Goal: Task Accomplishment & Management: Use online tool/utility

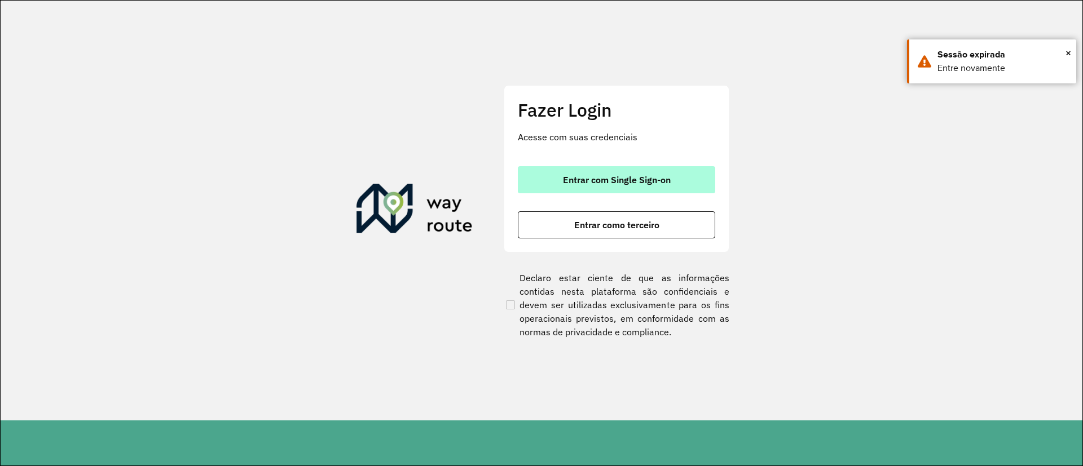
click at [598, 186] on button "Entrar com Single Sign-on" at bounding box center [616, 179] width 197 height 27
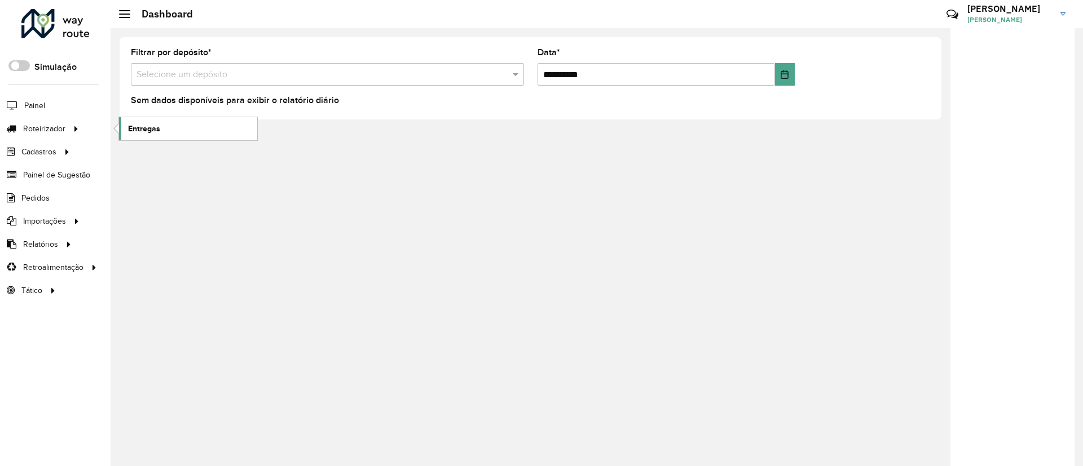
click at [120, 129] on link "Entregas" at bounding box center [188, 128] width 138 height 23
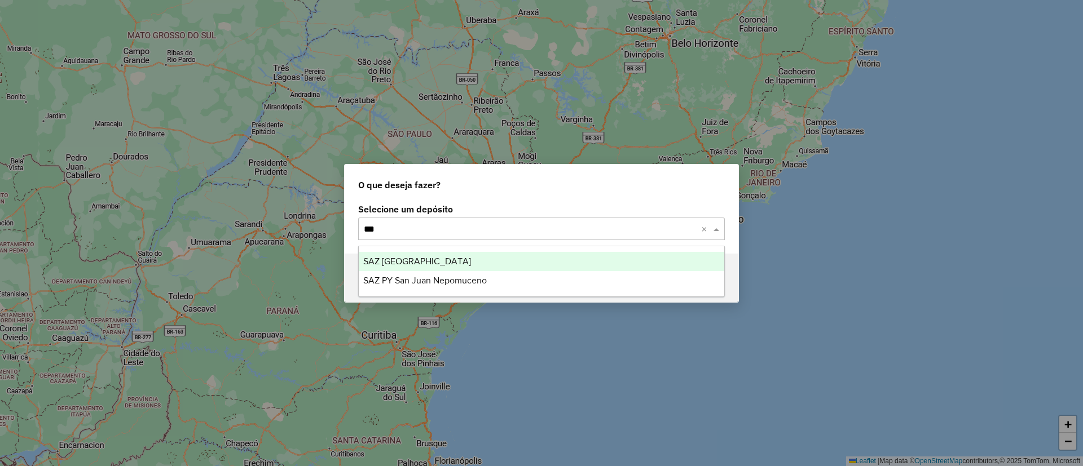
type input "****"
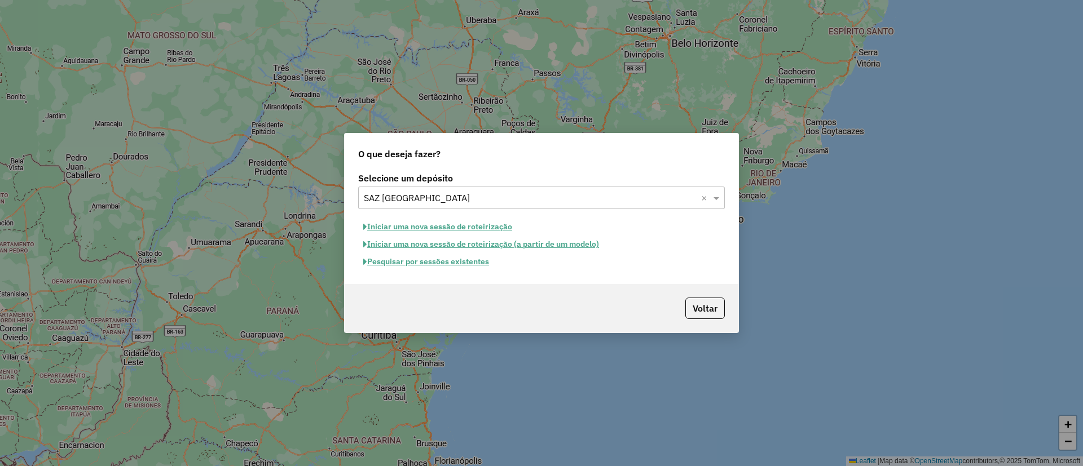
click at [438, 261] on button "Pesquisar por sessões existentes" at bounding box center [426, 261] width 136 height 17
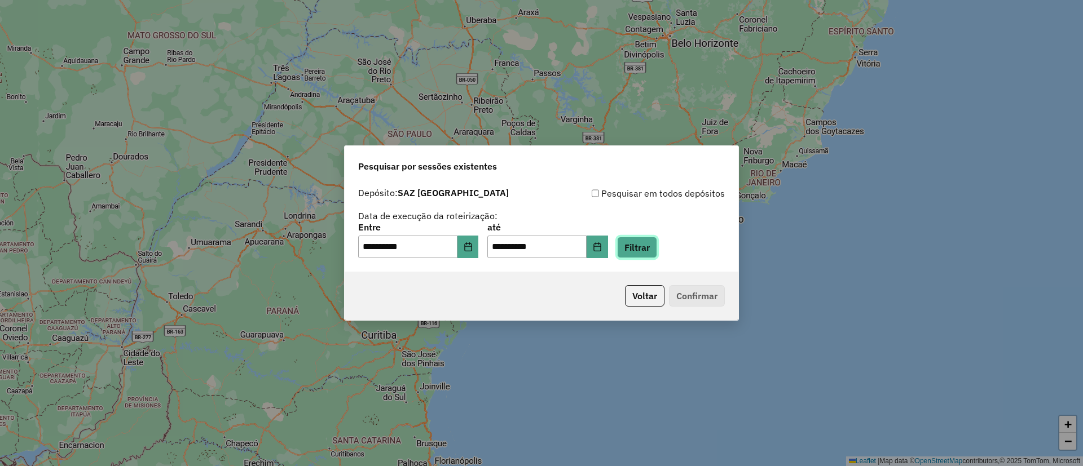
click at [655, 239] on button "Filtrar" at bounding box center [637, 247] width 40 height 21
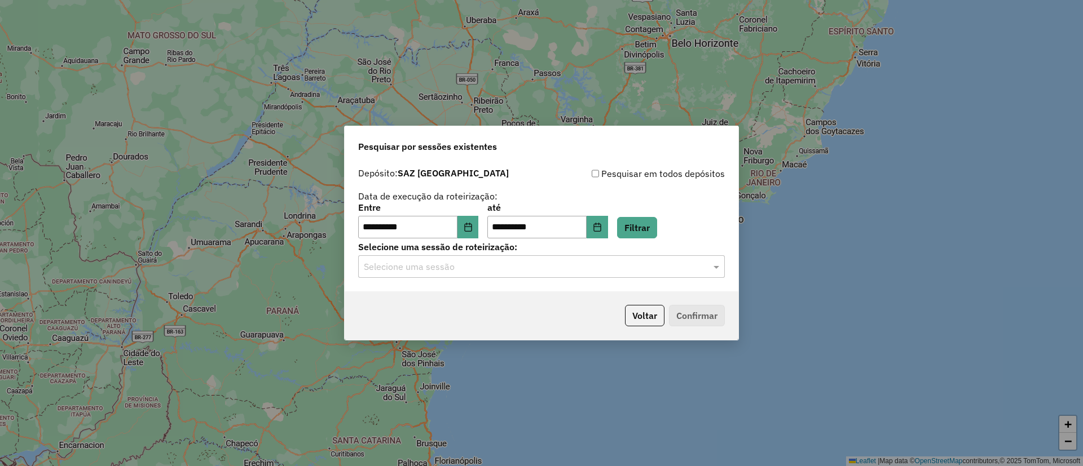
click at [488, 268] on input "text" at bounding box center [530, 268] width 333 height 14
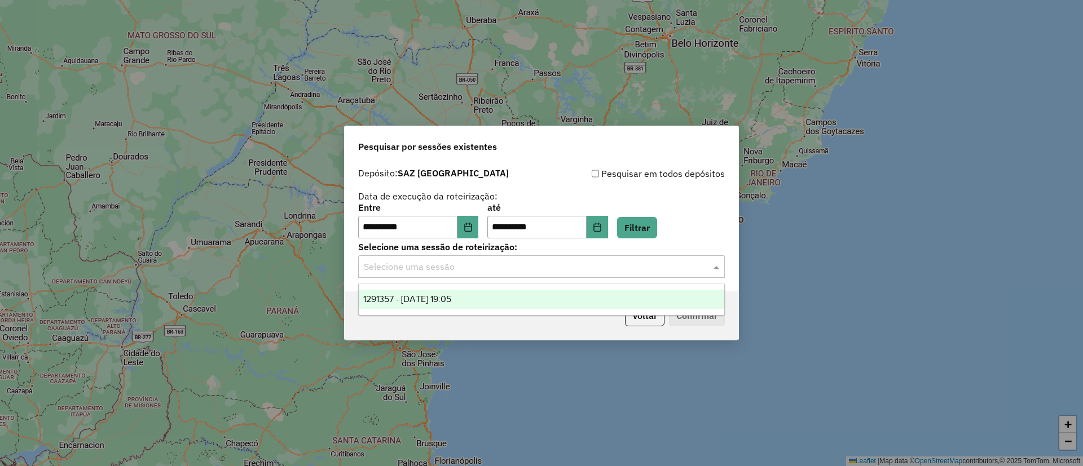
click at [474, 293] on div "1291357 - 09/10/2025 19:05" at bounding box center [541, 299] width 365 height 19
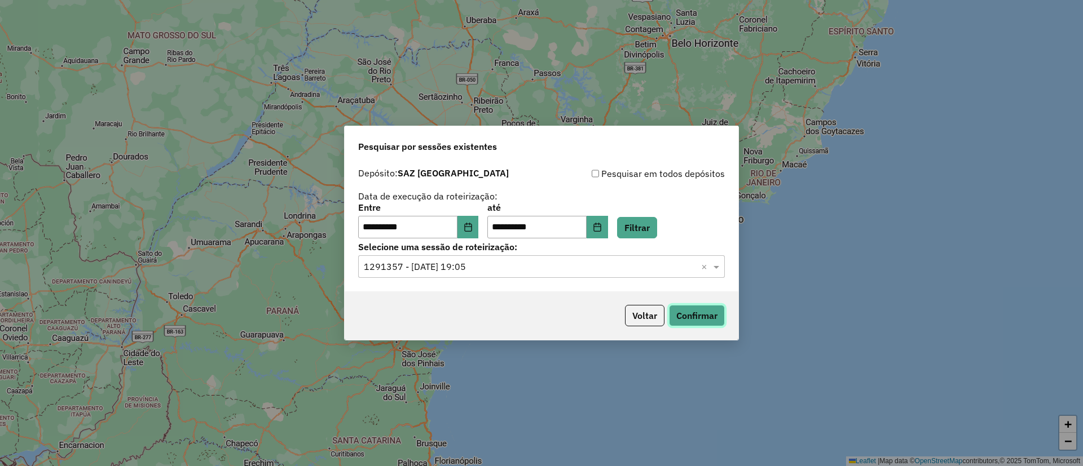
click at [702, 305] on button "Confirmar" at bounding box center [697, 315] width 56 height 21
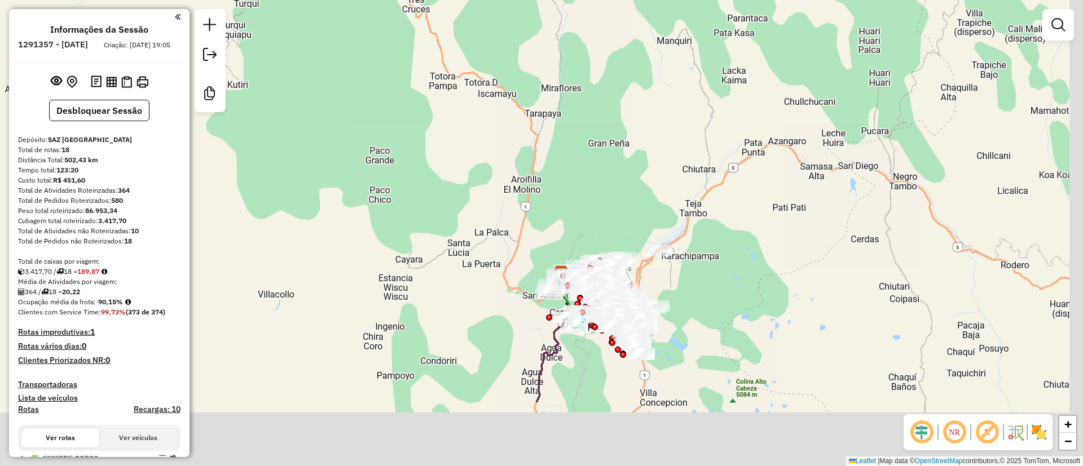
drag, startPoint x: 633, startPoint y: 319, endPoint x: 559, endPoint y: 165, distance: 171.3
click at [559, 165] on div "Janela de atendimento Grade de atendimento Capacidade Transportadoras Veículos …" at bounding box center [541, 233] width 1083 height 466
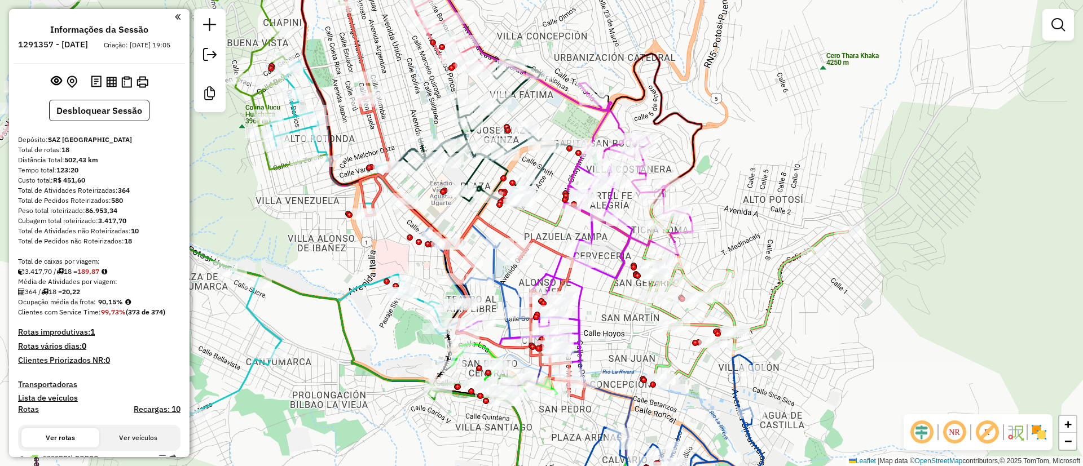
click at [605, 272] on icon at bounding box center [544, 266] width 176 height 200
select select "**********"
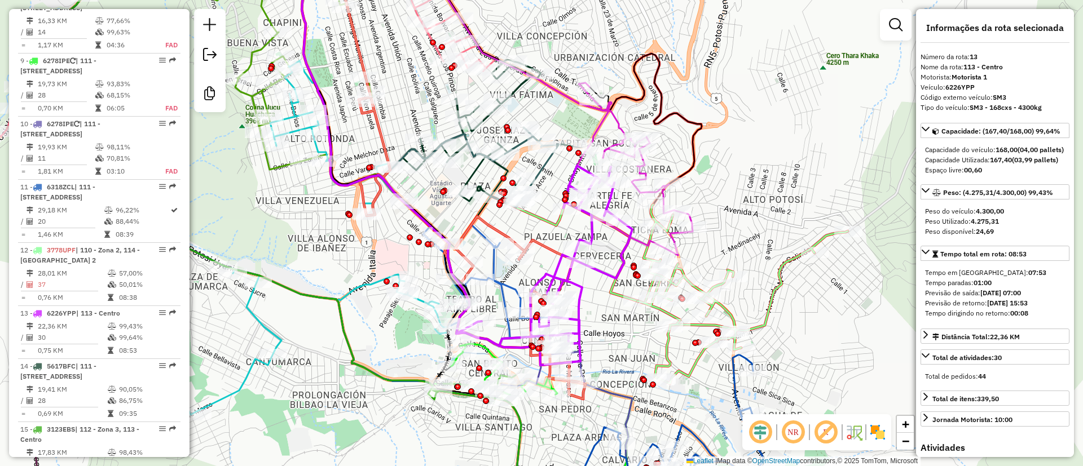
scroll to position [1190, 0]
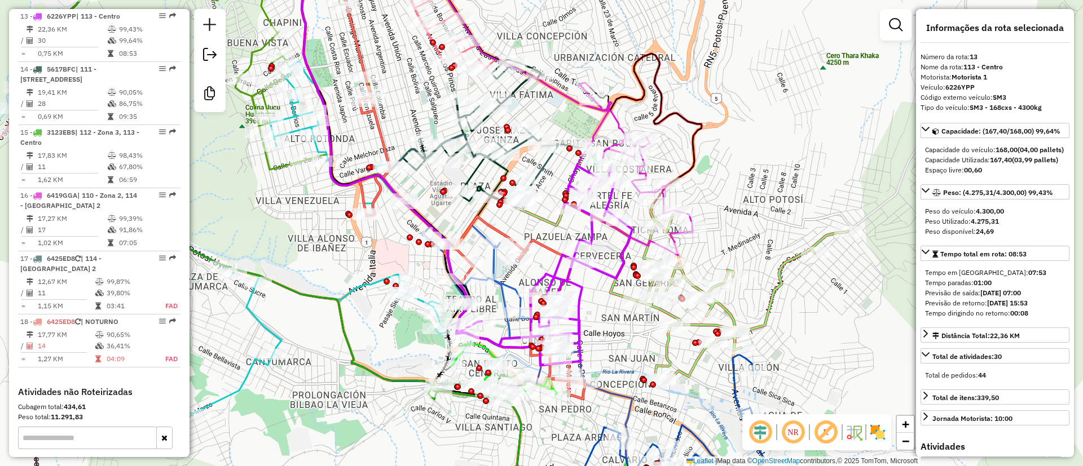
click at [873, 434] on img at bounding box center [878, 433] width 18 height 18
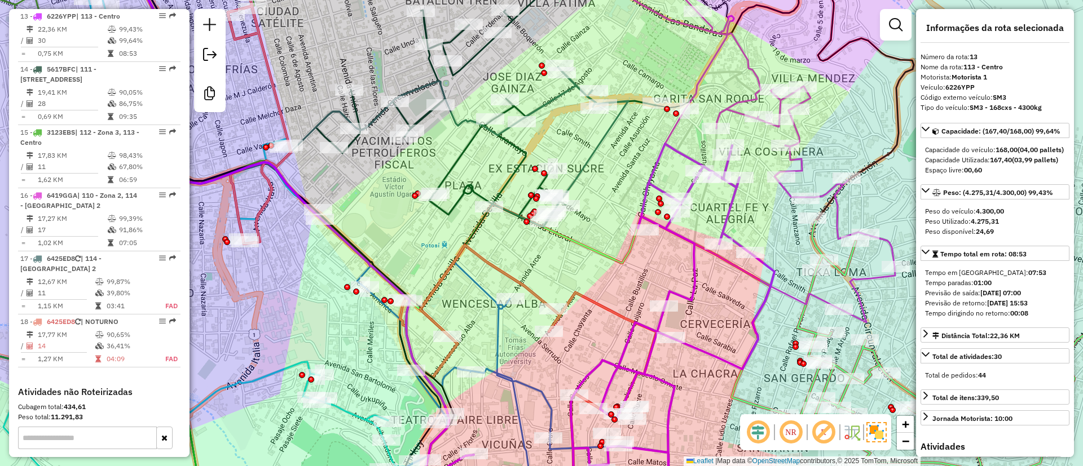
click at [596, 143] on icon at bounding box center [559, 147] width 138 height 160
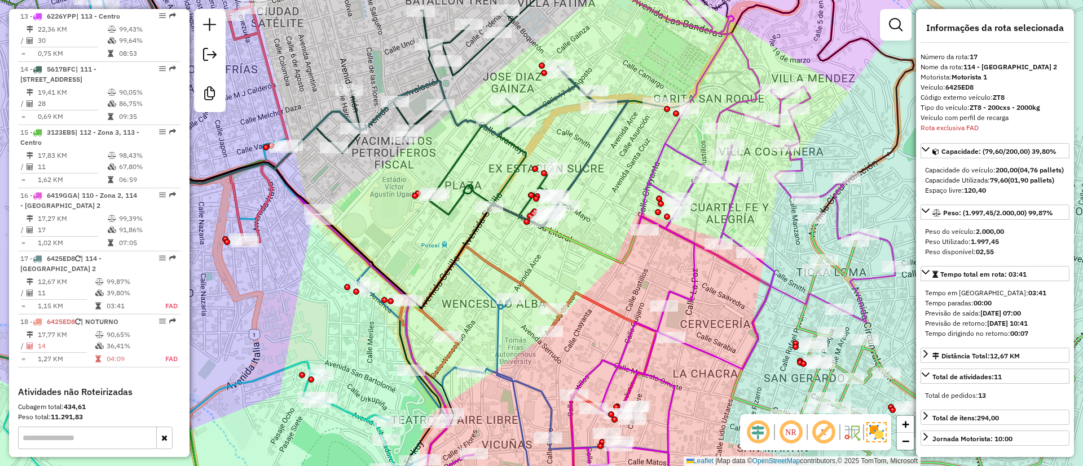
scroll to position [1307, 0]
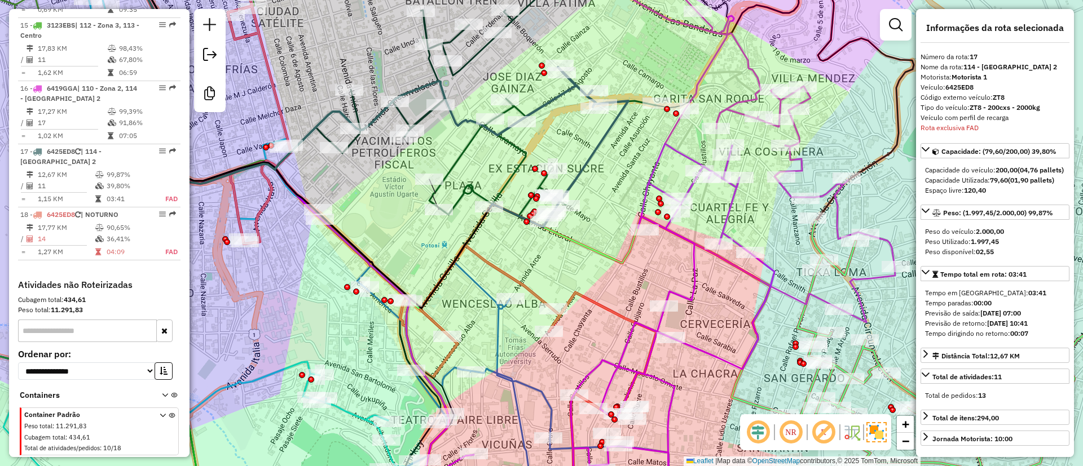
click at [432, 193] on icon at bounding box center [486, 90] width 340 height 274
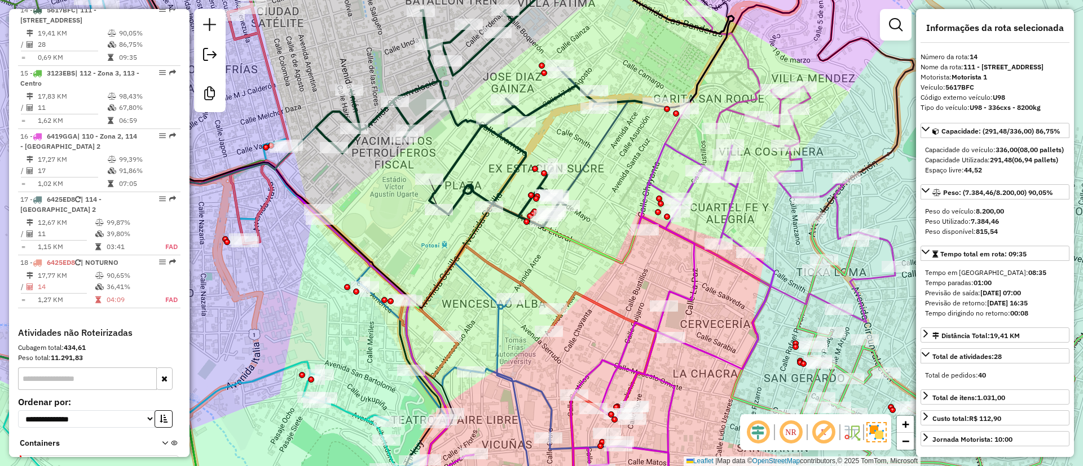
scroll to position [1243, 0]
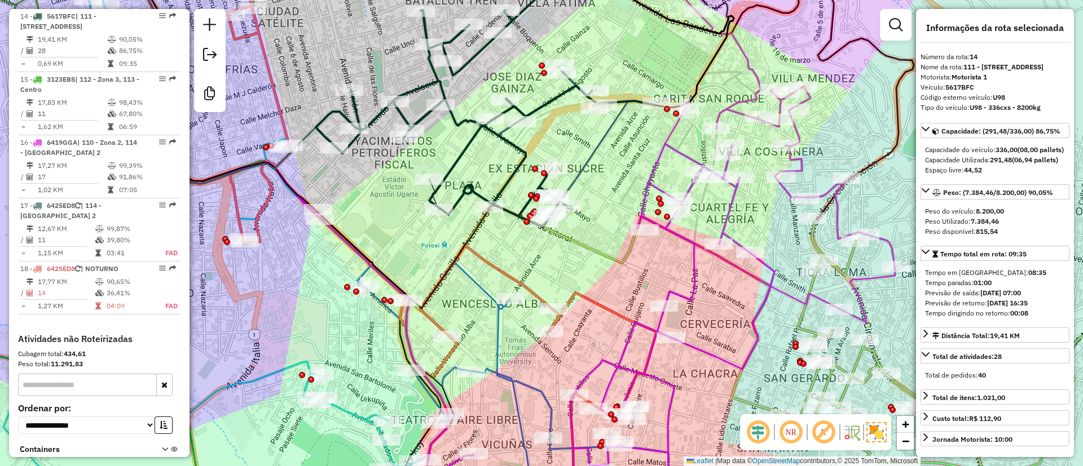
drag, startPoint x: 626, startPoint y: 168, endPoint x: 566, endPoint y: 306, distance: 150.6
click at [569, 289] on div "Janela de atendimento Grade de atendimento Capacidade Transportadoras Veículos …" at bounding box center [541, 233] width 1083 height 466
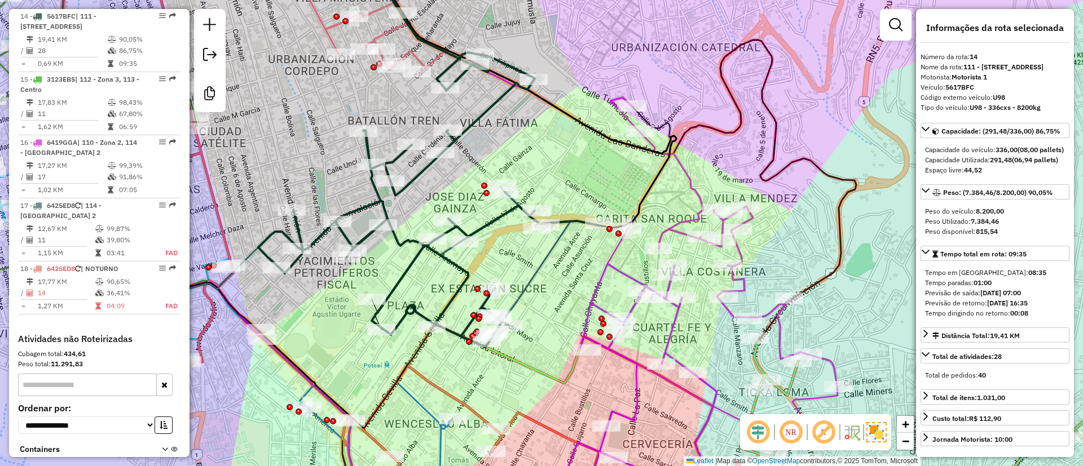
click at [696, 185] on icon at bounding box center [533, 101] width 341 height 296
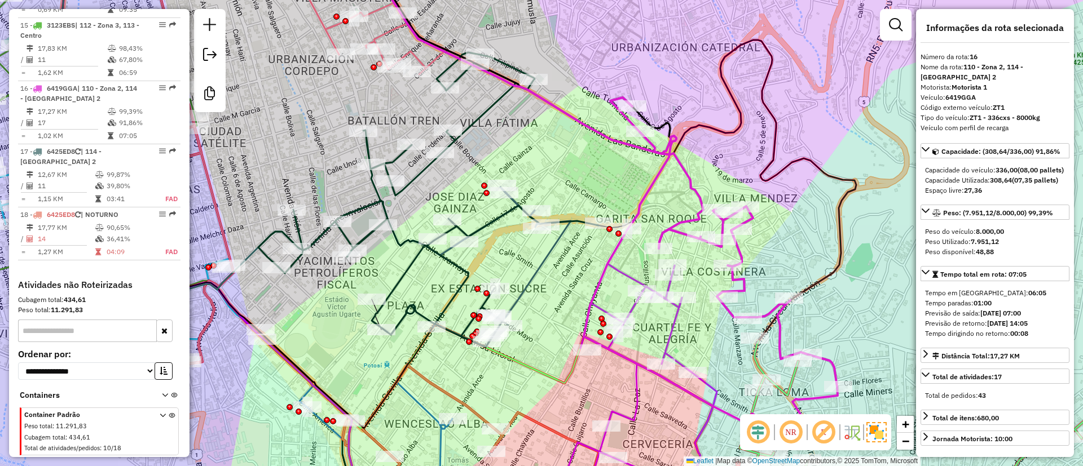
scroll to position [1307, 0]
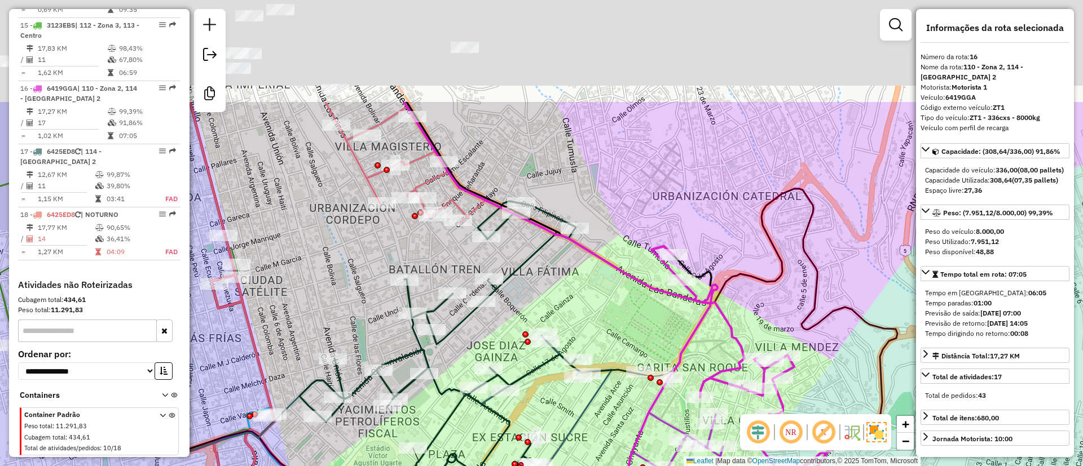
drag, startPoint x: 561, startPoint y: 146, endPoint x: 612, endPoint y: 329, distance: 190.4
click at [609, 320] on div "Janela de atendimento Grade de atendimento Capacidade Transportadoras Veículos …" at bounding box center [541, 233] width 1083 height 466
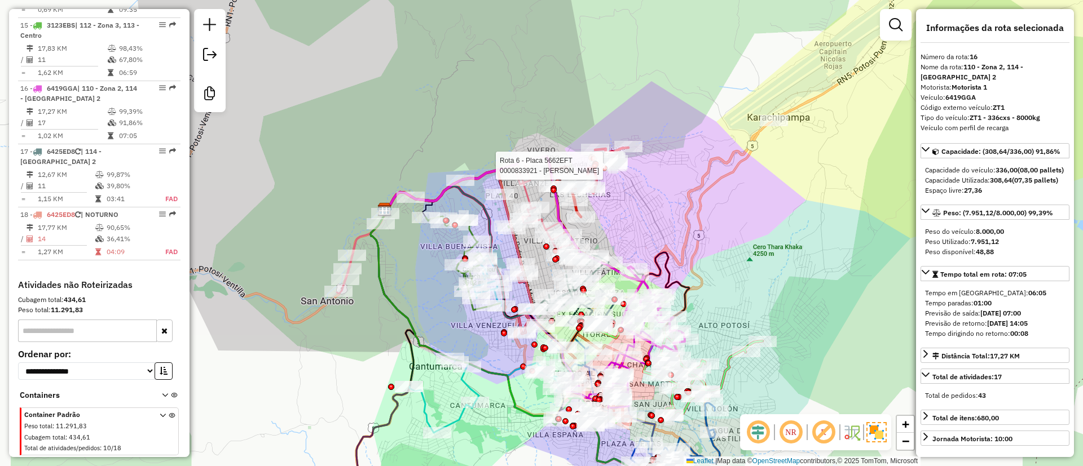
click at [592, 165] on div at bounding box center [595, 166] width 6 height 6
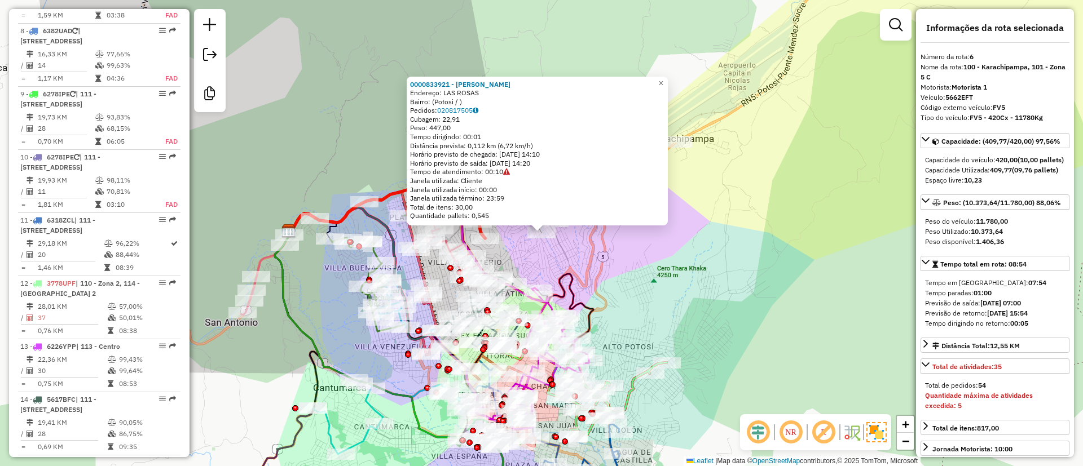
scroll to position [748, 0]
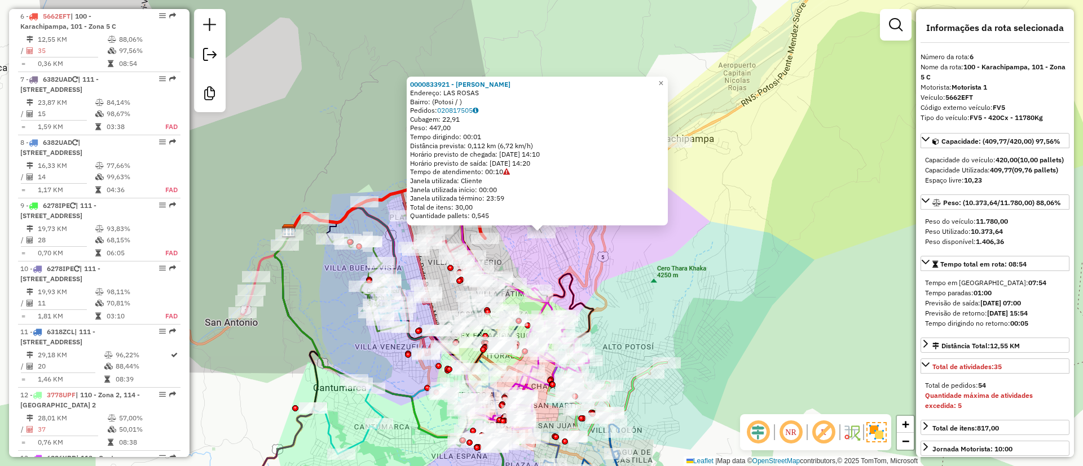
click at [702, 275] on div "0000833921 - [PERSON_NAME]: LAS ROSAS Bairro: (Potosi / ) Pedidos: 020817505 Cu…" at bounding box center [541, 233] width 1083 height 466
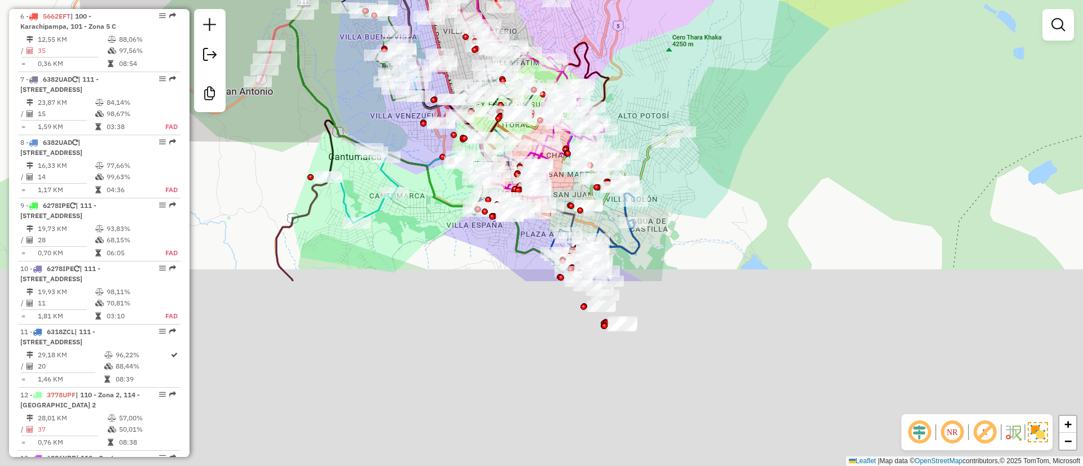
drag, startPoint x: 676, startPoint y: 248, endPoint x: 693, endPoint y: 49, distance: 199.9
click at [693, 53] on div "Janela de atendimento Grade de atendimento Capacidade Transportadoras Veículos …" at bounding box center [541, 233] width 1083 height 466
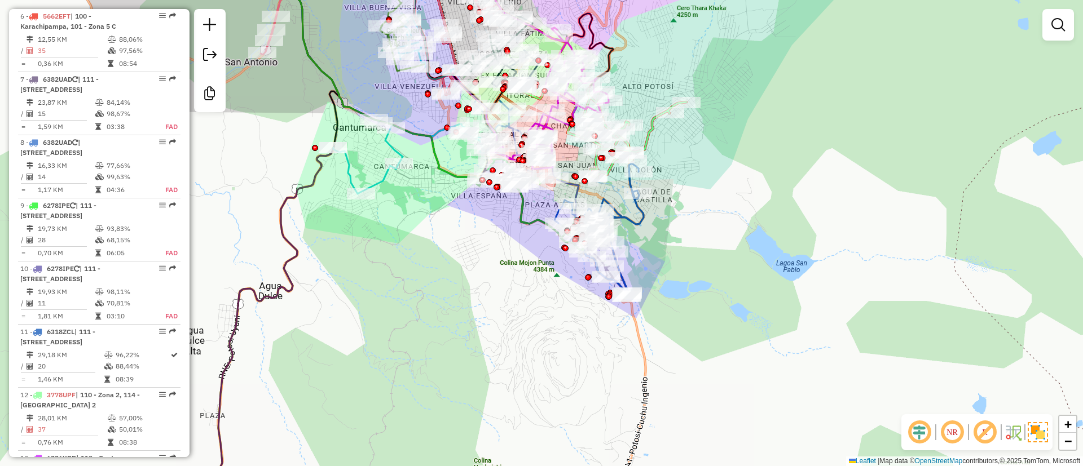
click at [639, 216] on icon at bounding box center [598, 230] width 89 height 133
select select "**********"
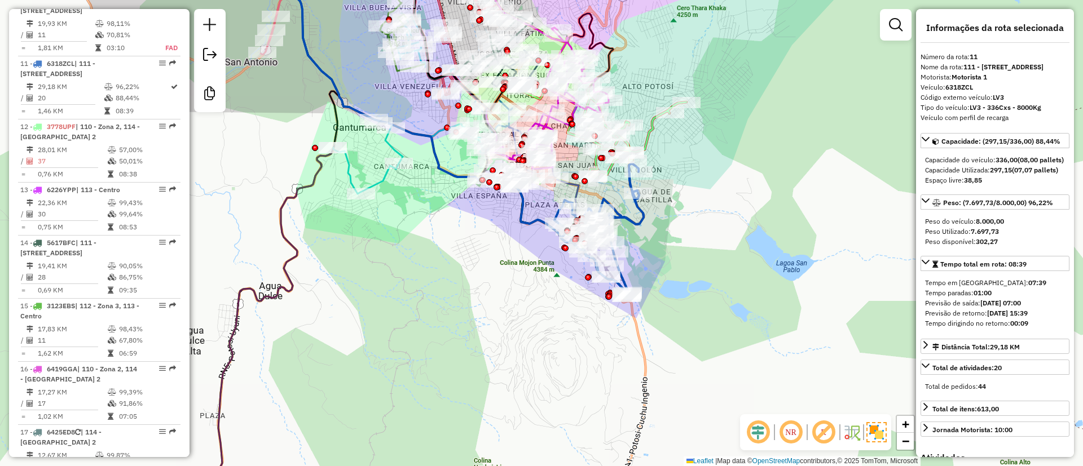
scroll to position [1064, 0]
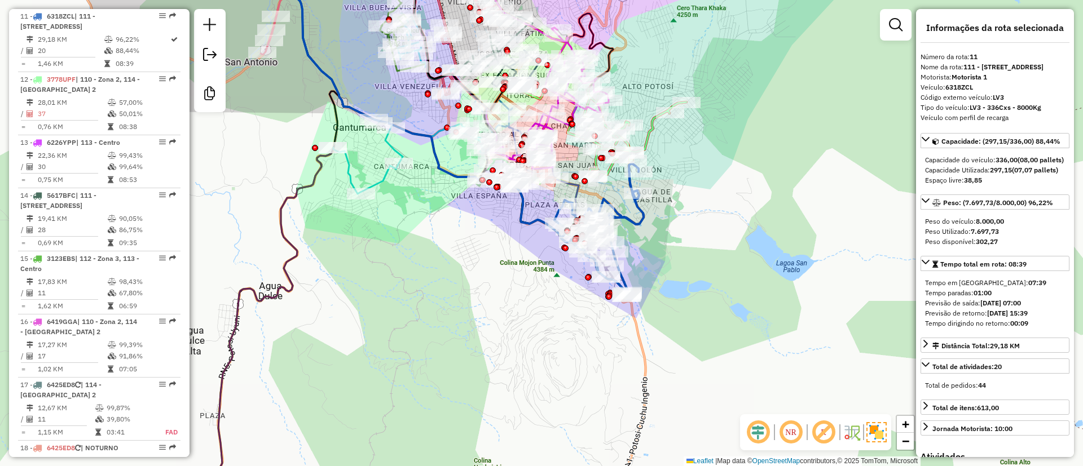
click at [649, 130] on icon at bounding box center [633, 134] width 105 height 90
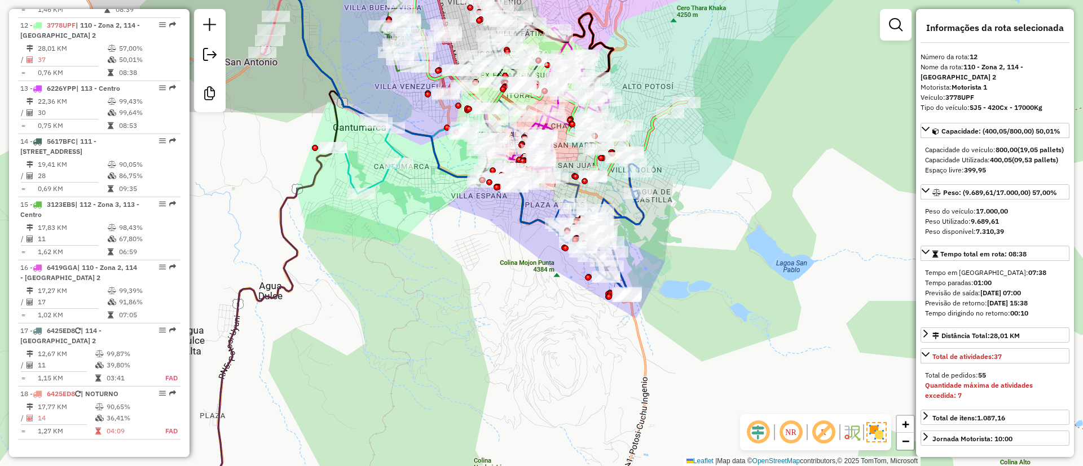
scroll to position [1127, 0]
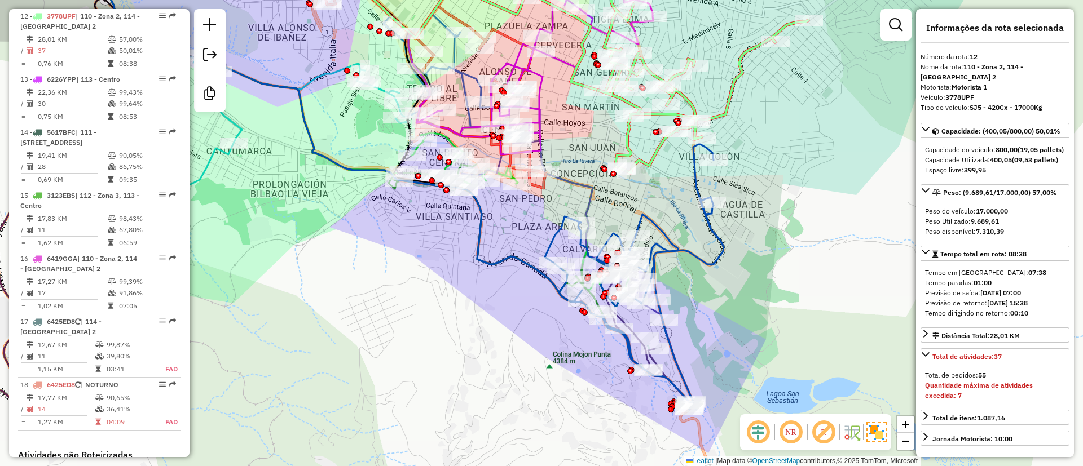
click at [678, 250] on icon at bounding box center [634, 277] width 179 height 266
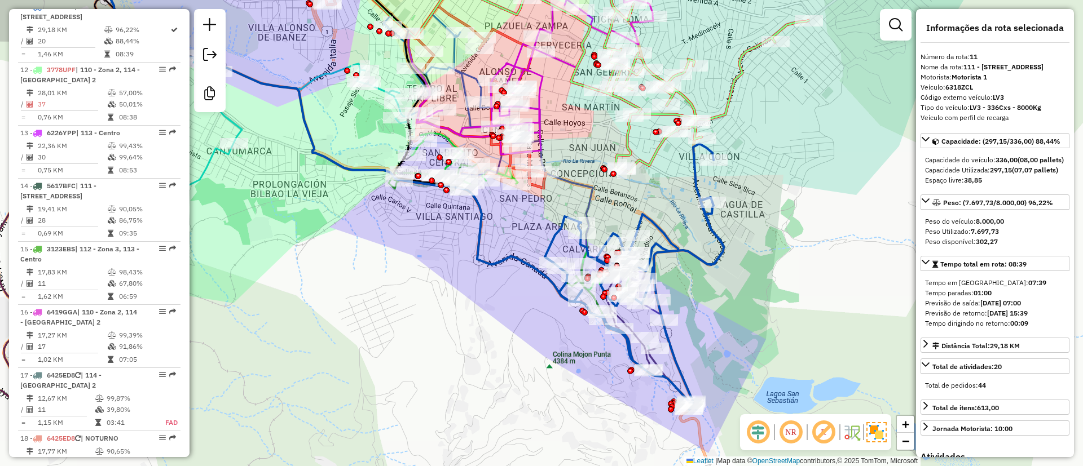
scroll to position [1064, 0]
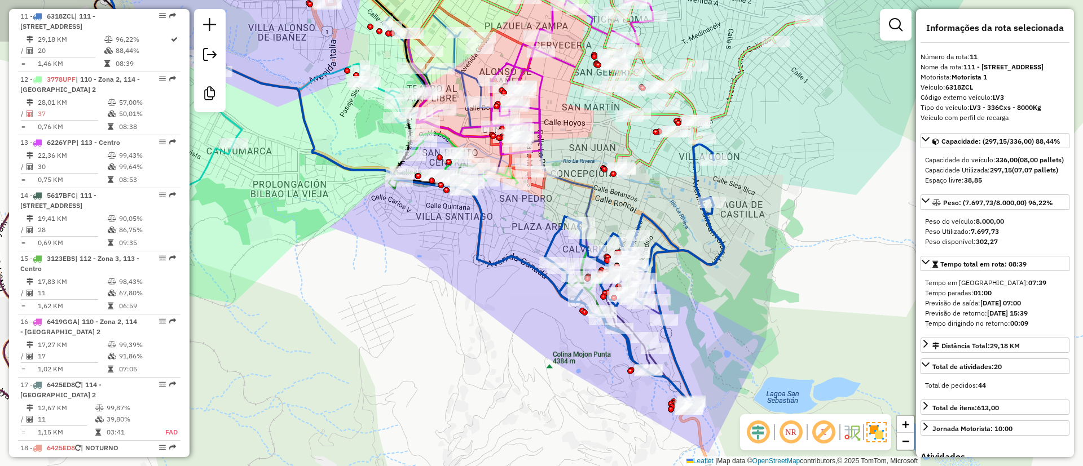
click at [648, 168] on icon at bounding box center [703, 83] width 210 height 179
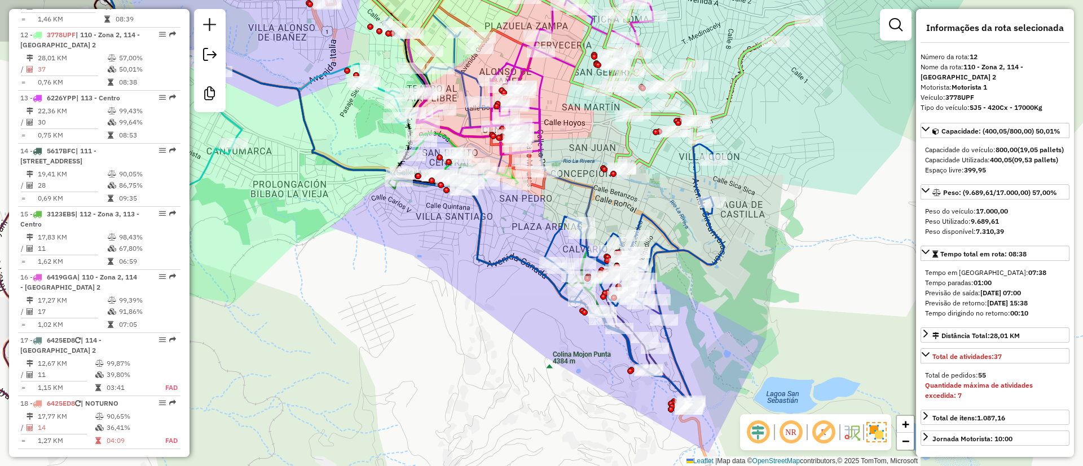
scroll to position [1127, 0]
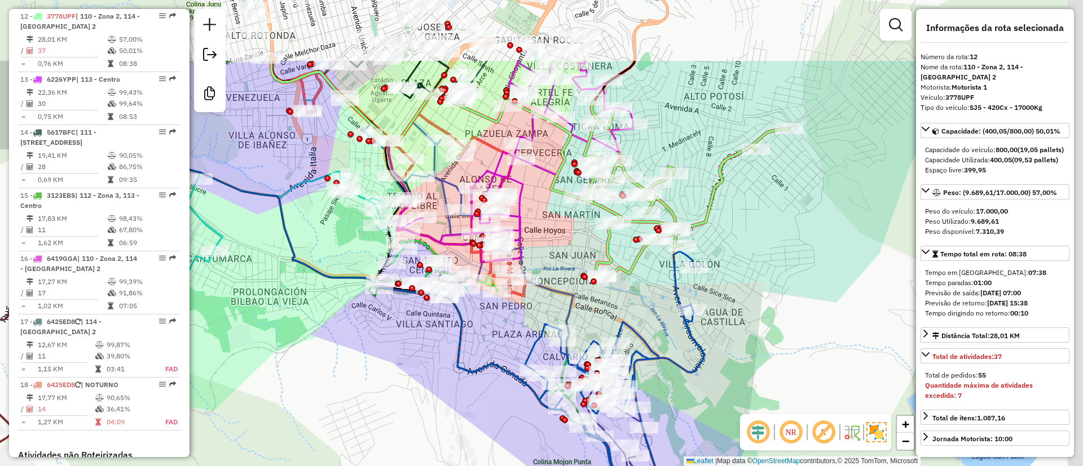
click at [649, 288] on div "Janela de atendimento Grade de atendimento Capacidade Transportadoras Veículos …" at bounding box center [541, 233] width 1083 height 466
